Goal: Check status

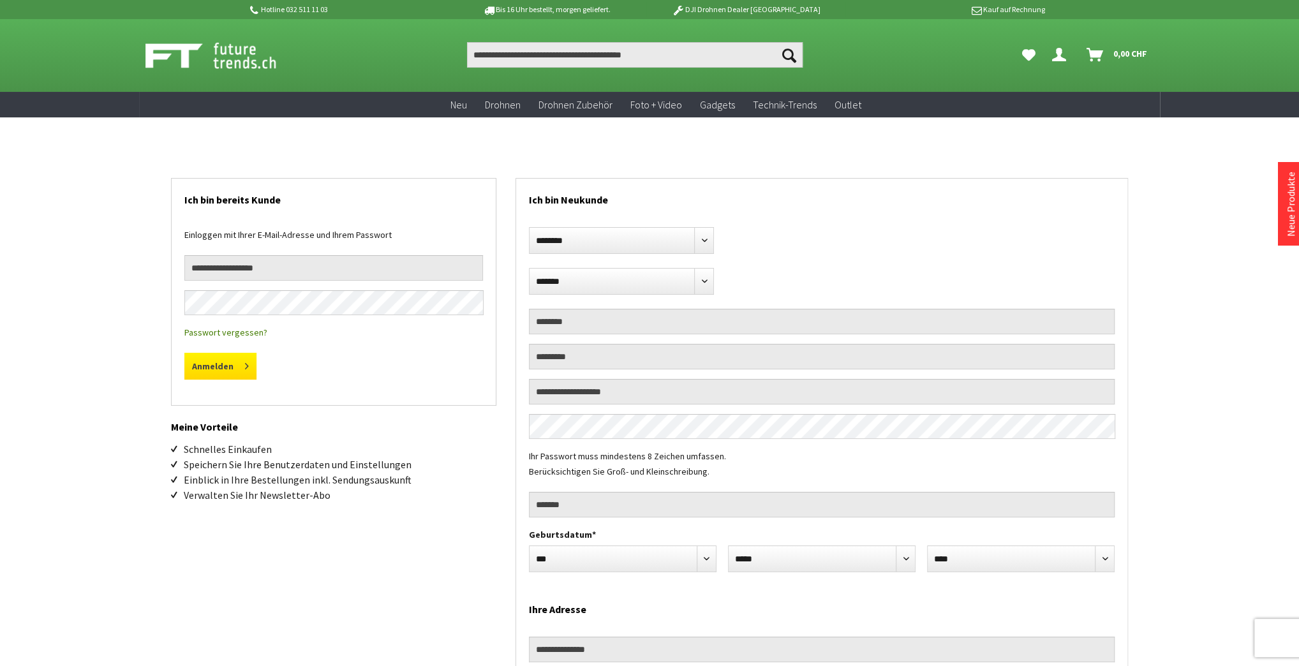
type input "**********"
click at [239, 373] on button "Anmelden" at bounding box center [220, 366] width 72 height 27
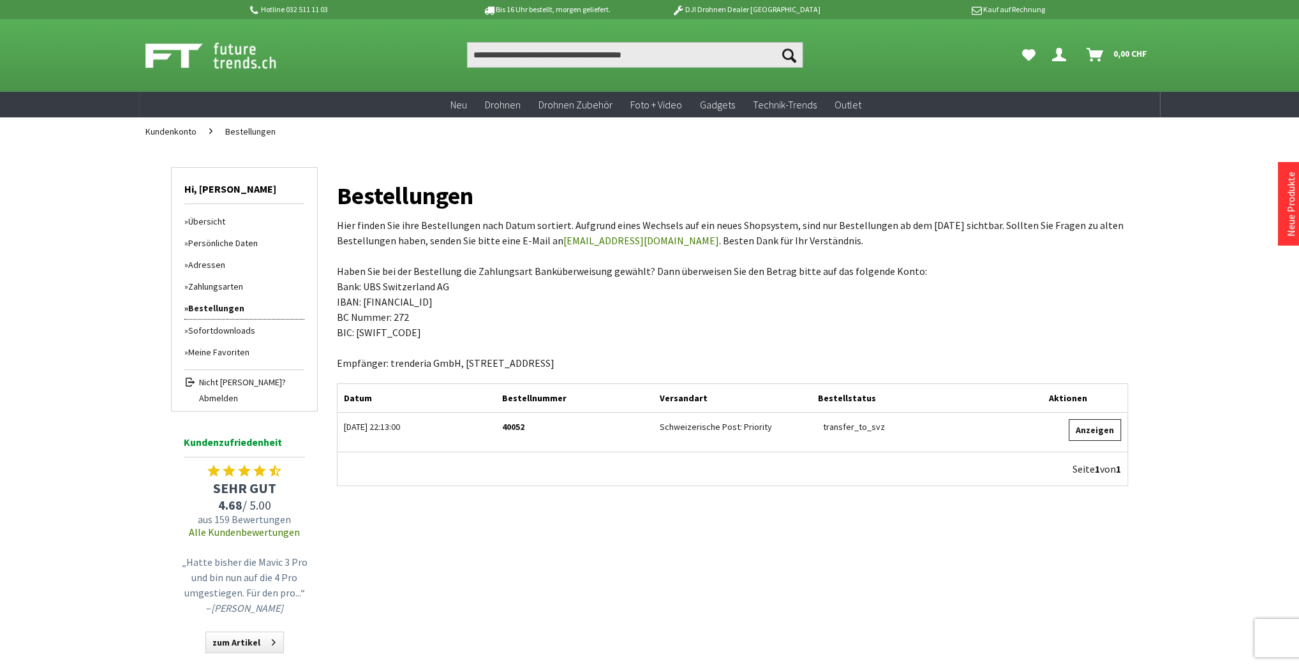
click at [1090, 428] on link "Anzeigen" at bounding box center [1095, 430] width 52 height 22
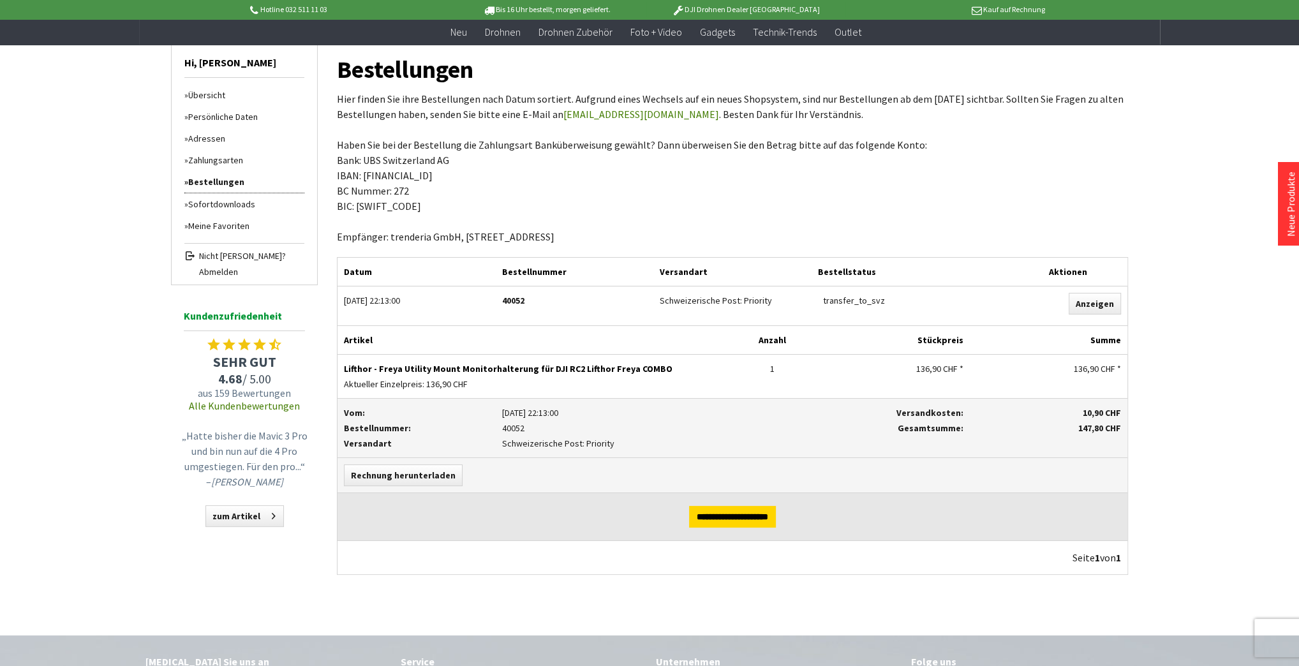
scroll to position [102, 0]
click at [867, 299] on div "transfer_to_svz" at bounding box center [910, 299] width 185 height 15
click at [1093, 300] on link "Anzeigen" at bounding box center [1095, 303] width 52 height 22
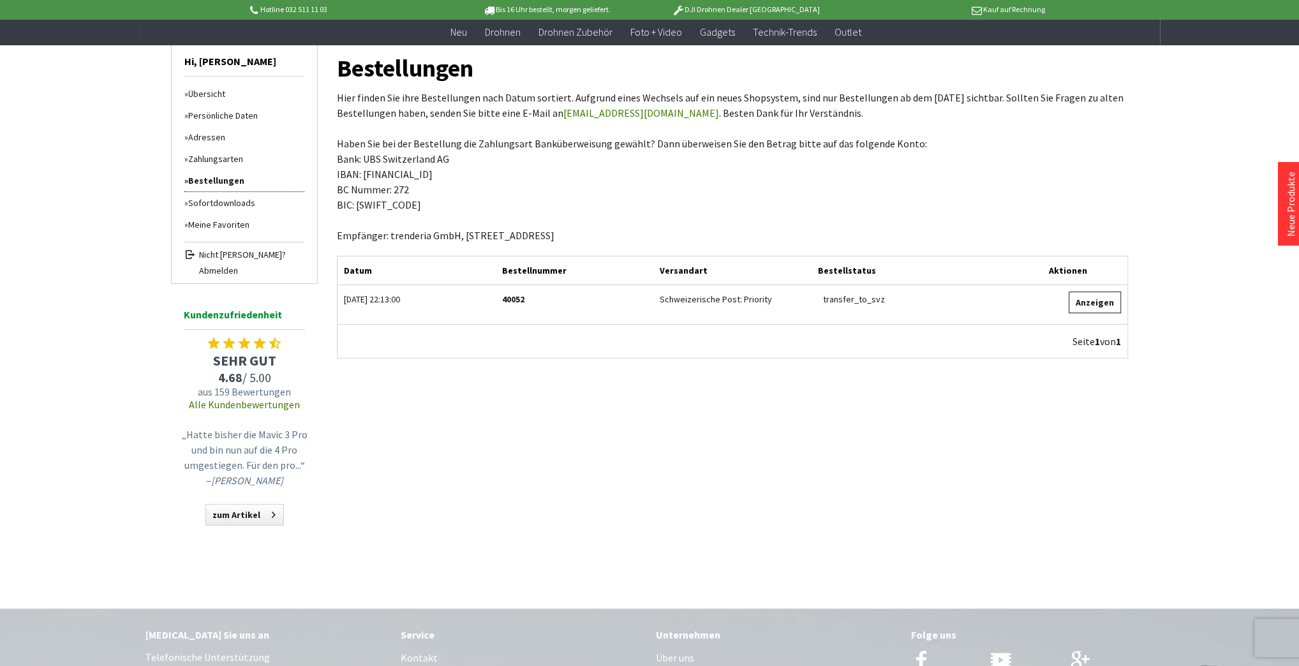
click at [1092, 300] on link "Anzeigen" at bounding box center [1095, 303] width 52 height 22
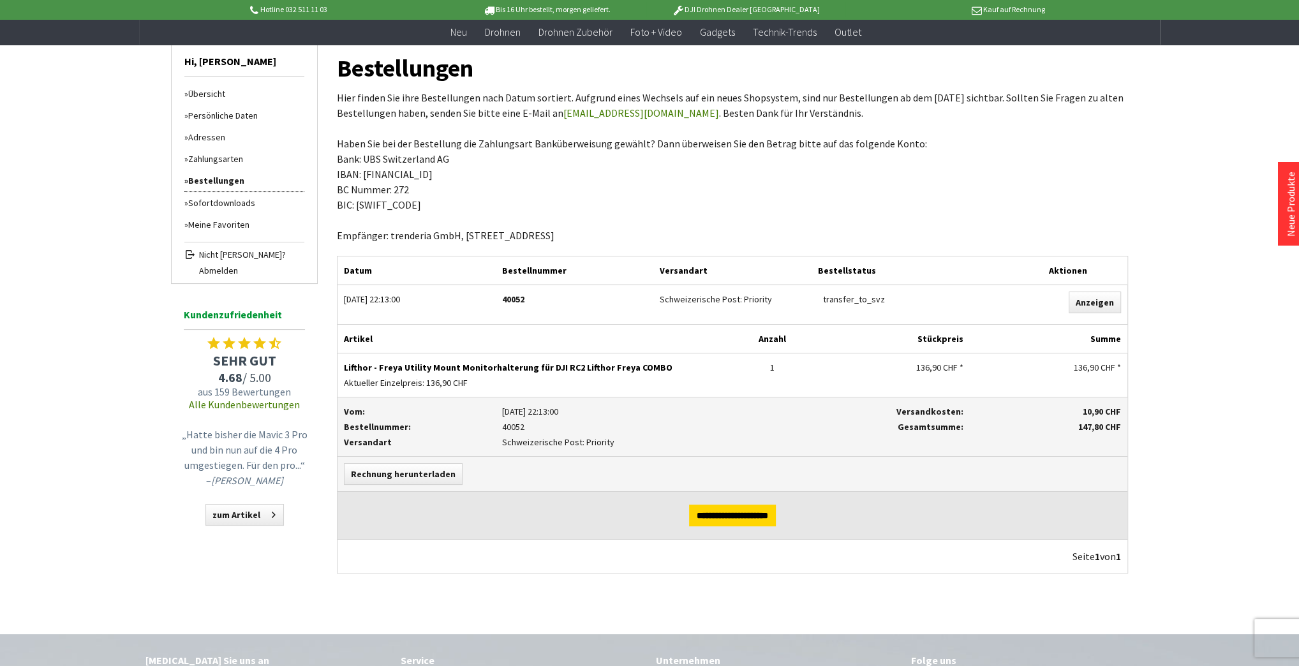
click at [521, 442] on p "Schweizerische Post: Priority" at bounding box center [653, 442] width 303 height 15
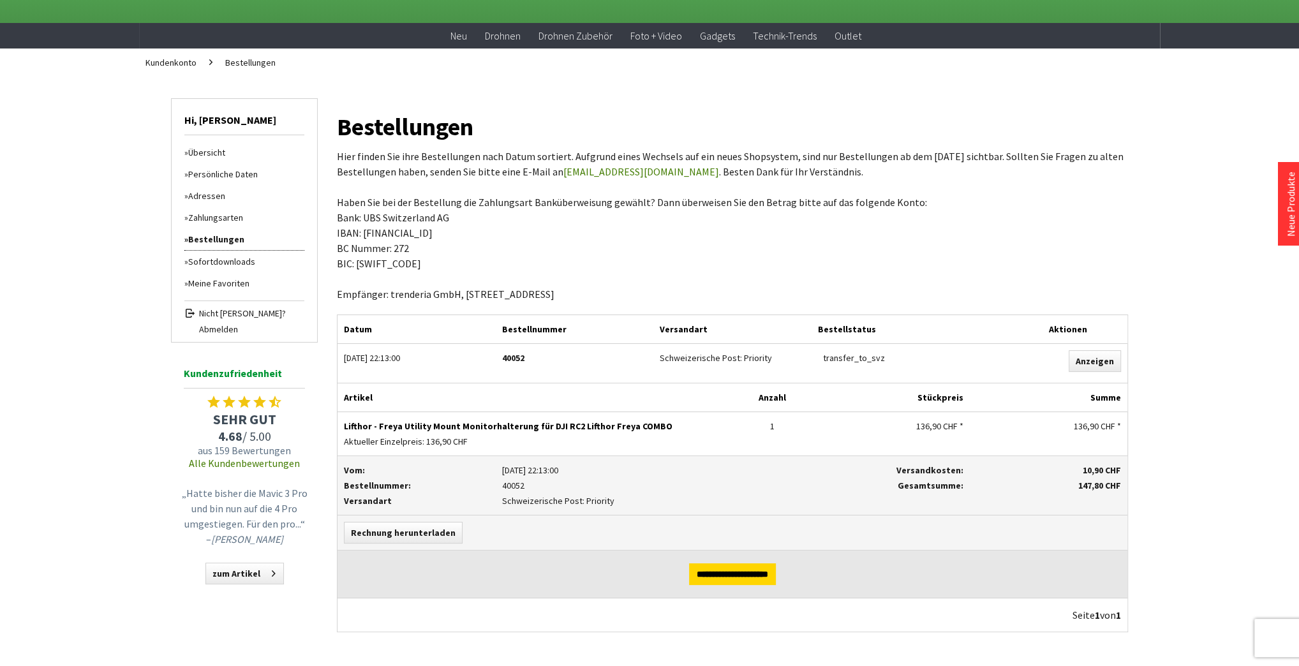
scroll to position [0, 0]
